Goal: Information Seeking & Learning: Learn about a topic

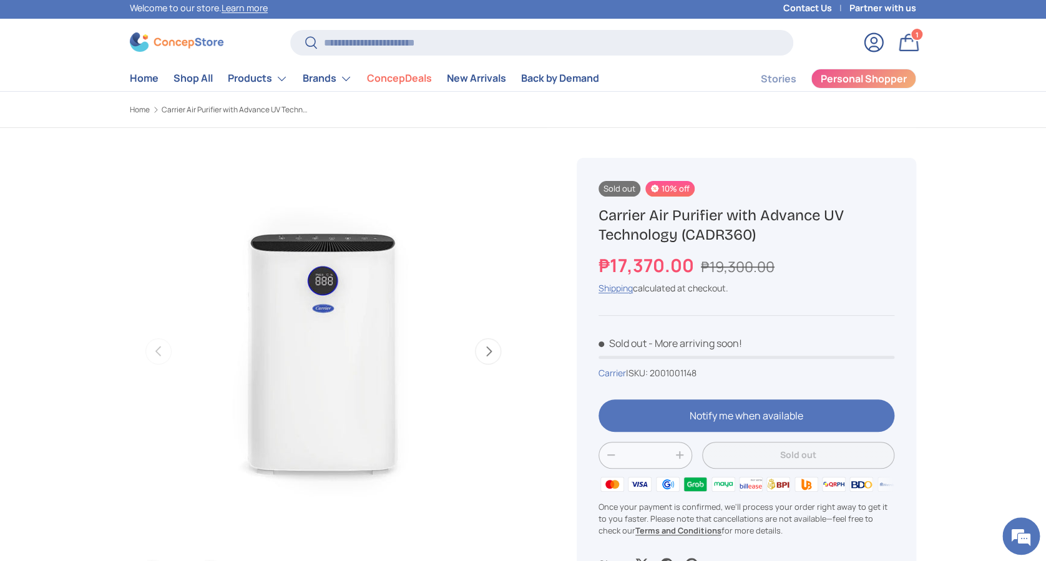
scroll to position [2, 0]
click at [420, 34] on input "Search" at bounding box center [541, 43] width 503 height 26
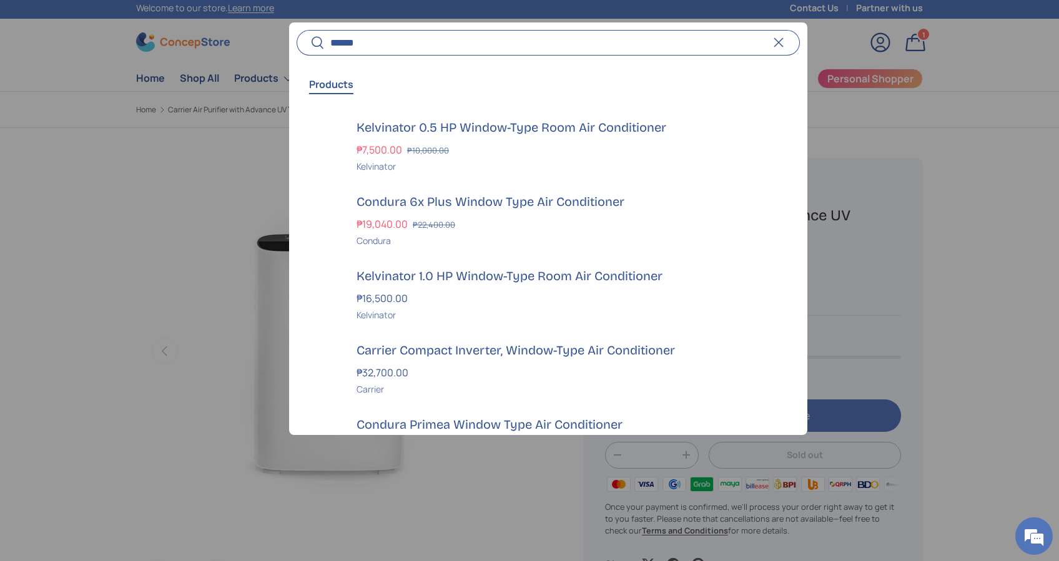
type input "******"
click at [297, 29] on button "Search" at bounding box center [311, 43] width 28 height 29
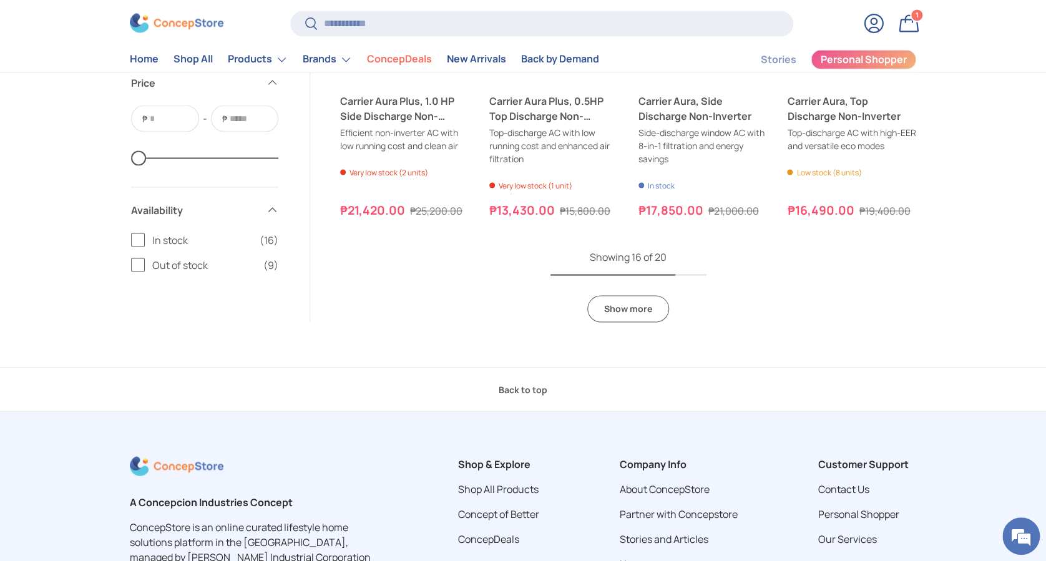
scroll to position [1082, 0]
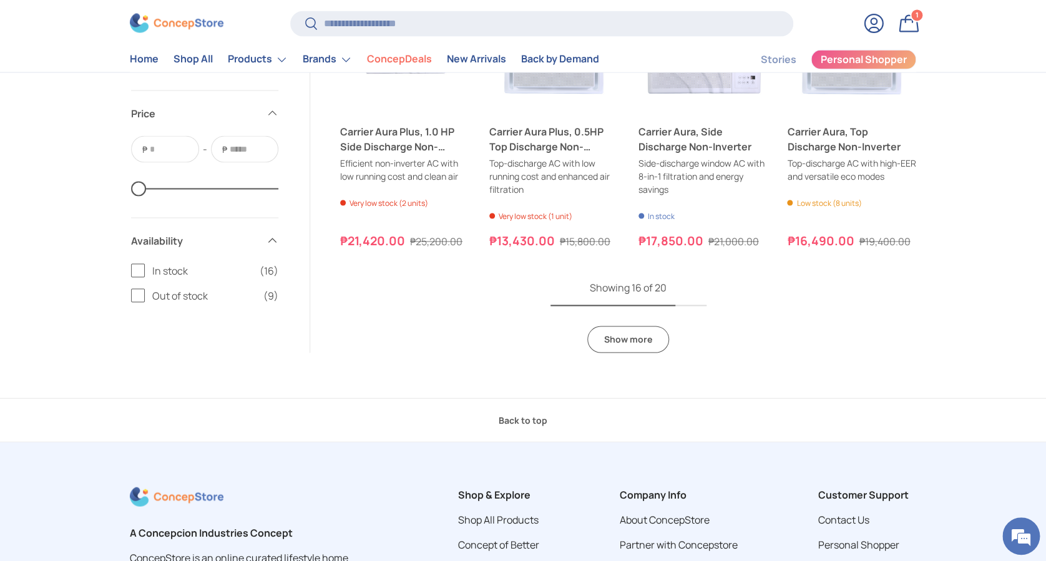
click at [174, 267] on span "In stock" at bounding box center [202, 270] width 100 height 15
